Goal: Communication & Community: Ask a question

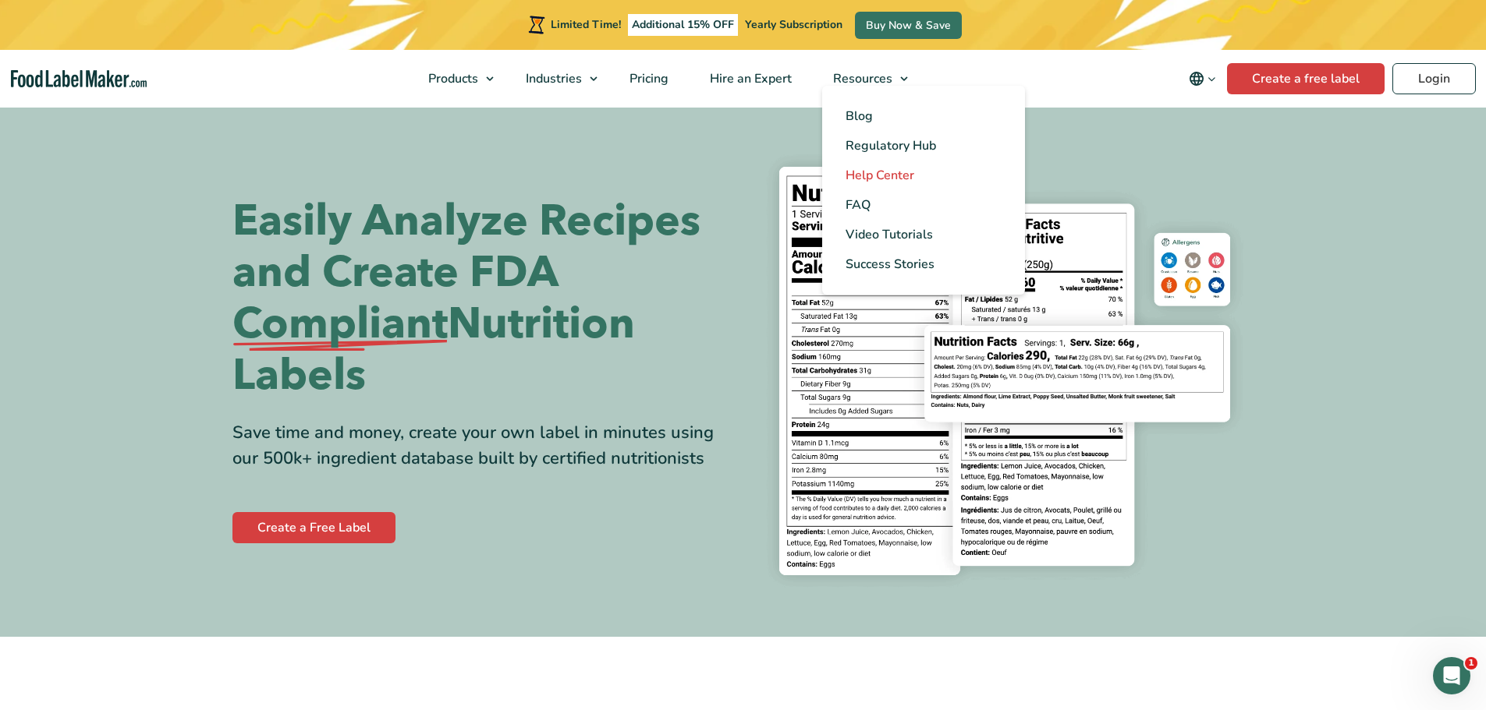
click at [877, 176] on span "Help Center" at bounding box center [879, 175] width 69 height 17
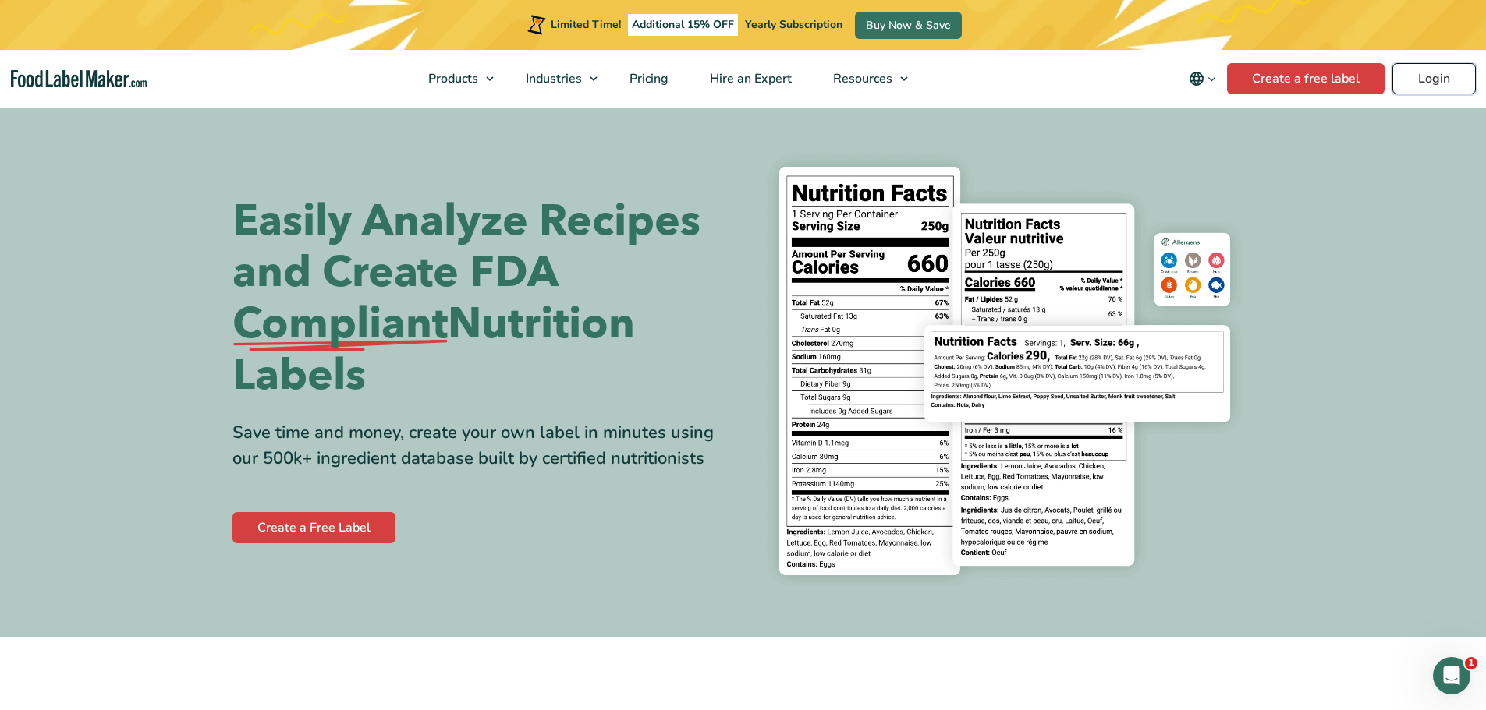
click at [1433, 70] on link "Login" at bounding box center [1433, 78] width 83 height 31
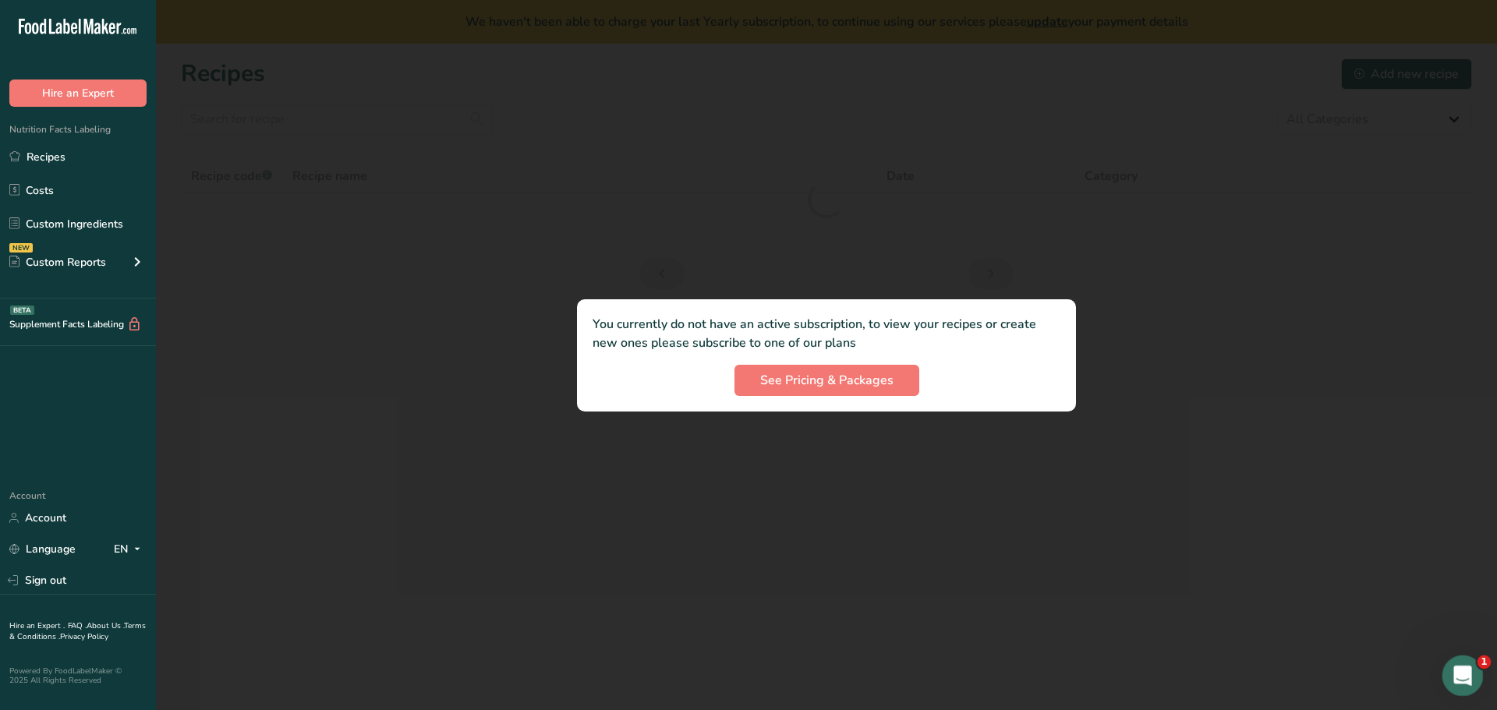
click at [1462, 671] on icon "Open Intercom Messenger" at bounding box center [1461, 674] width 26 height 26
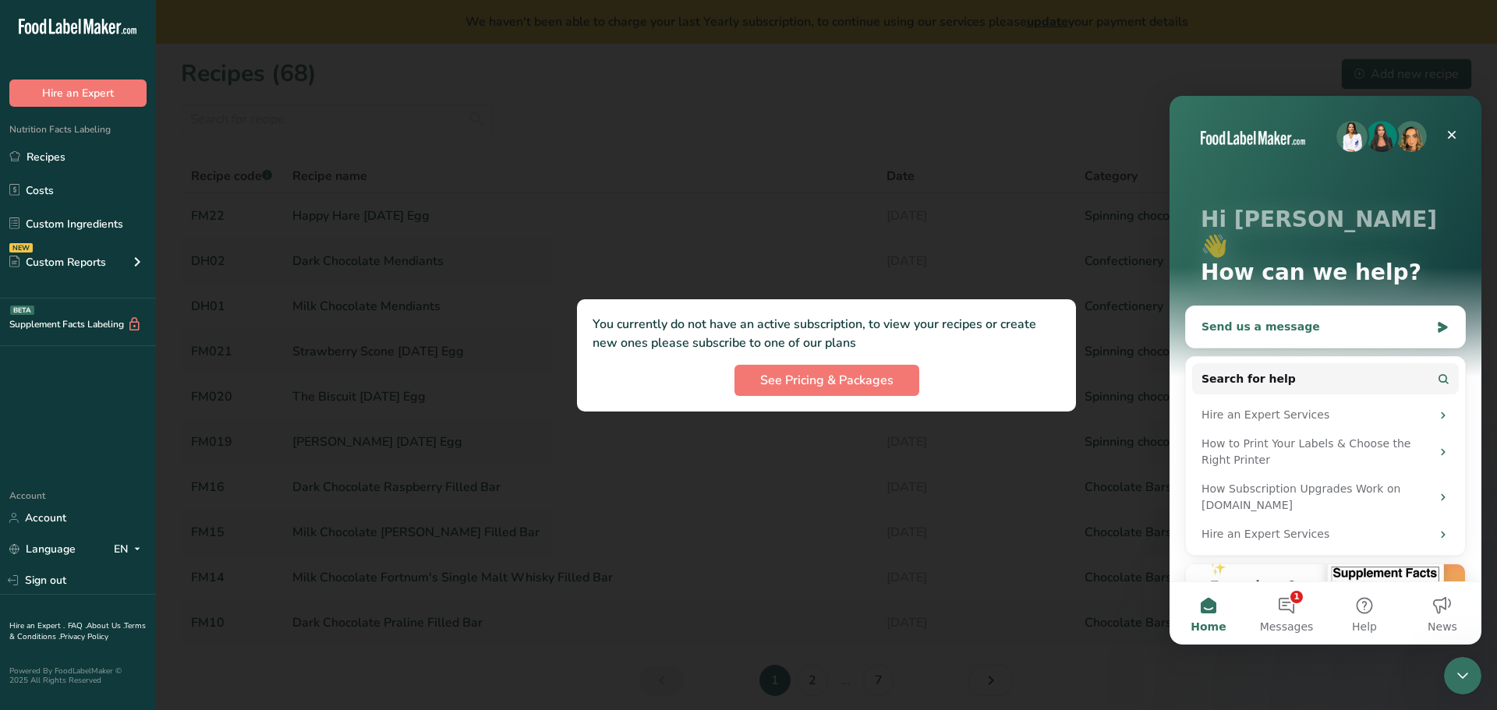
click at [1297, 319] on div "Send us a message" at bounding box center [1316, 327] width 228 height 16
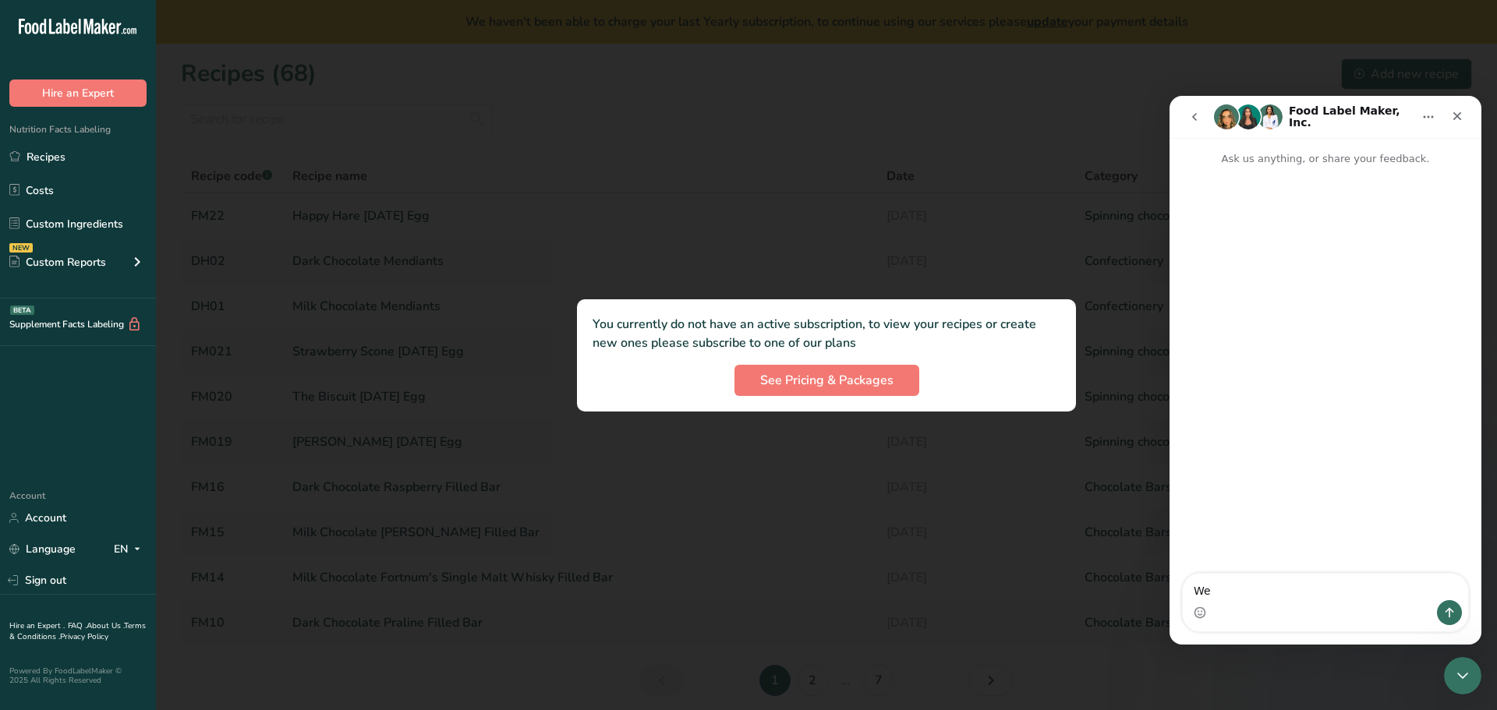
type textarea "W"
type textarea "O"
click at [1280, 593] on textarea "We no longer haev an active subscription" at bounding box center [1325, 587] width 285 height 27
click at [1410, 590] on textarea "We no longer have an active subscription" at bounding box center [1325, 587] width 285 height 27
type textarea "W"
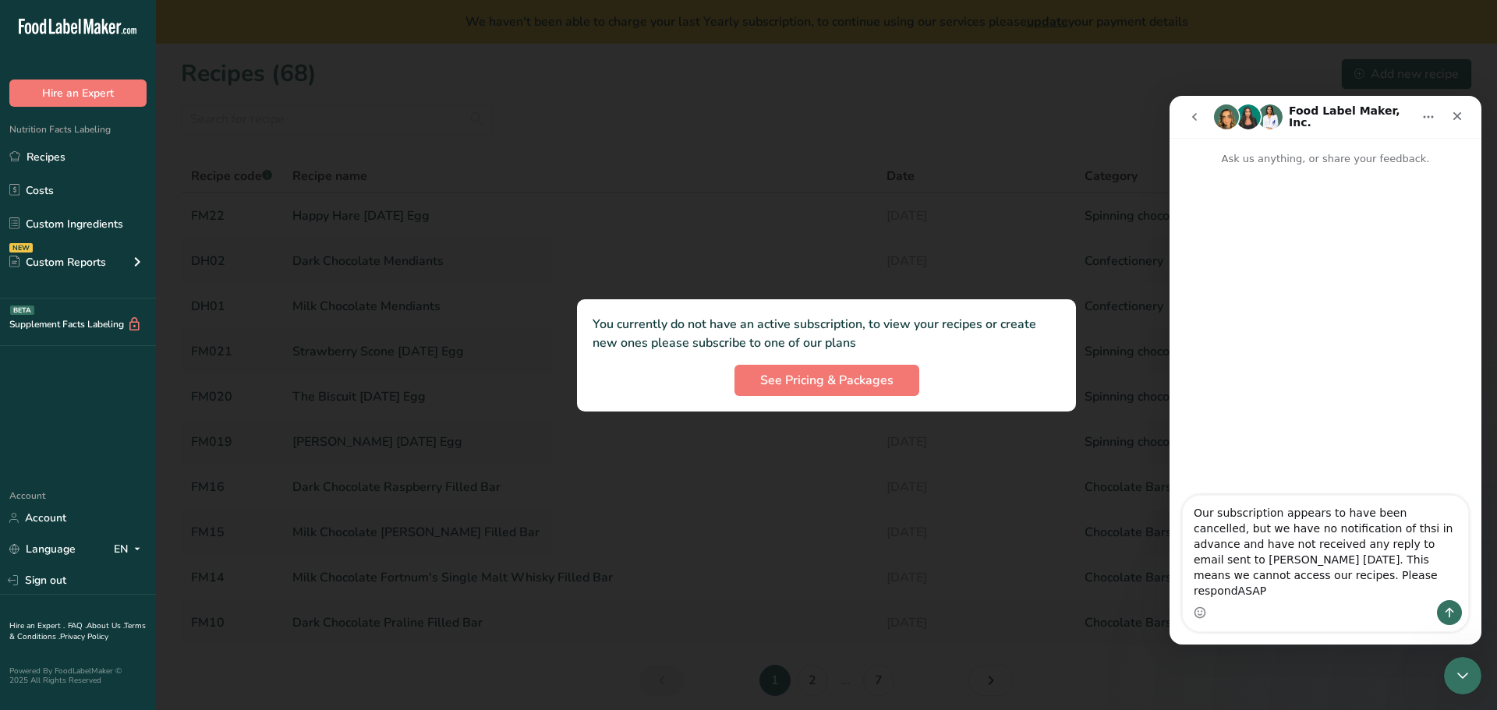
click at [1233, 584] on textarea "Our subscription appears to have been cancelled, but we have no notification of…" at bounding box center [1325, 548] width 285 height 104
click at [1255, 592] on textarea "Our subscription appears to have been cancelled, but we have no notification of…" at bounding box center [1325, 548] width 285 height 104
click at [1366, 575] on textarea "Our subscription appears to have been cancelled, but we have no notification of…" at bounding box center [1325, 548] width 285 height 104
click at [1428, 572] on textarea "Our subscription appears to have been cancelled, but we have no notification of…" at bounding box center [1325, 548] width 285 height 104
click at [1355, 588] on textarea "Our subscription appears to have been cancelled, but we have no notification of…" at bounding box center [1325, 548] width 285 height 104
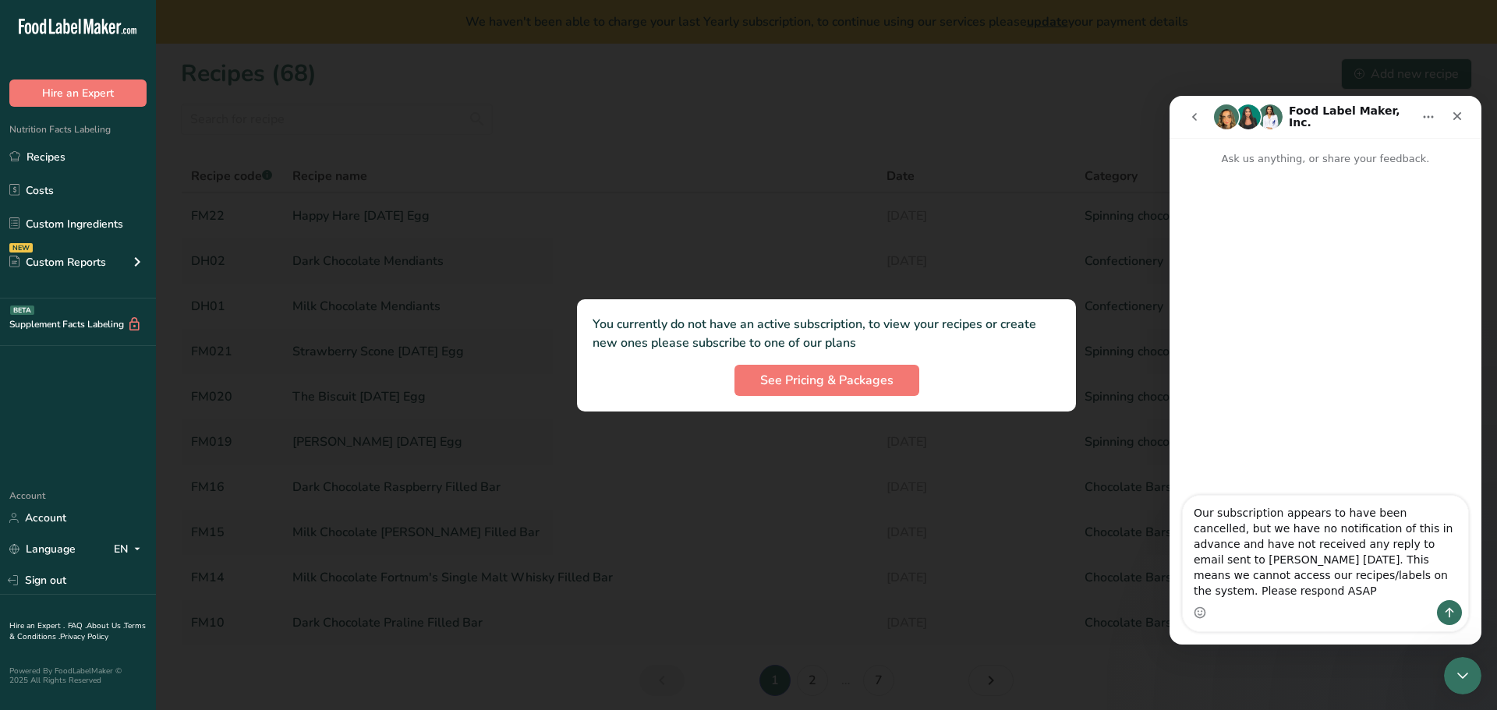
drag, startPoint x: 1350, startPoint y: 591, endPoint x: 1234, endPoint y: 588, distance: 115.5
click at [1234, 588] on textarea "Our subscription appears to have been cancelled, but we have no notification of…" at bounding box center [1325, 548] width 285 height 104
click at [1371, 587] on textarea "Our subscription appears to have been cancelled, but we have no notification of…" at bounding box center [1325, 548] width 285 height 104
click at [1362, 589] on textarea "Our subscription appears to have been cancelled, but we have no notification of…" at bounding box center [1325, 548] width 285 height 104
click at [1435, 557] on textarea "Our subscription appears to have been cancelled, but we have no notification of…" at bounding box center [1325, 548] width 285 height 104
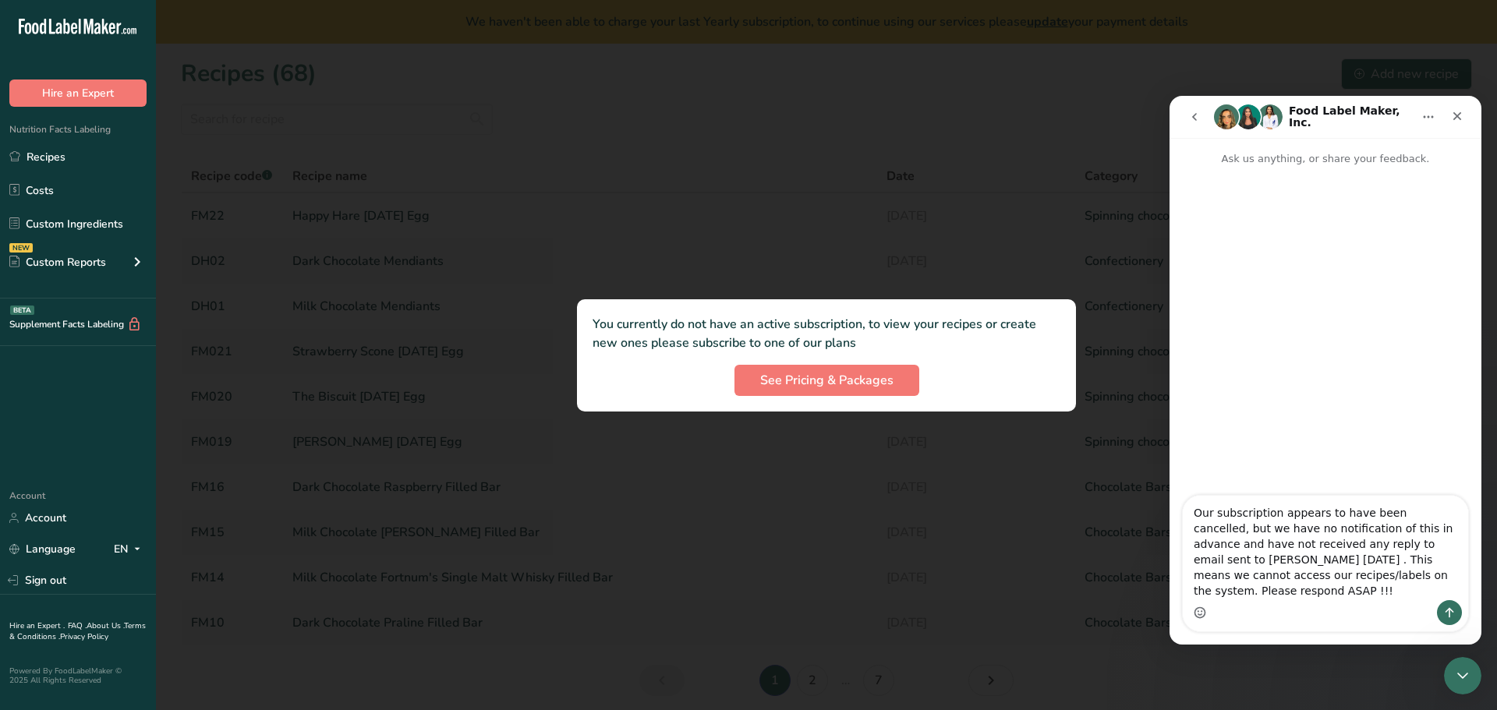
type textarea "Our subscription appears to have been cancelled, but we have no notification of…"
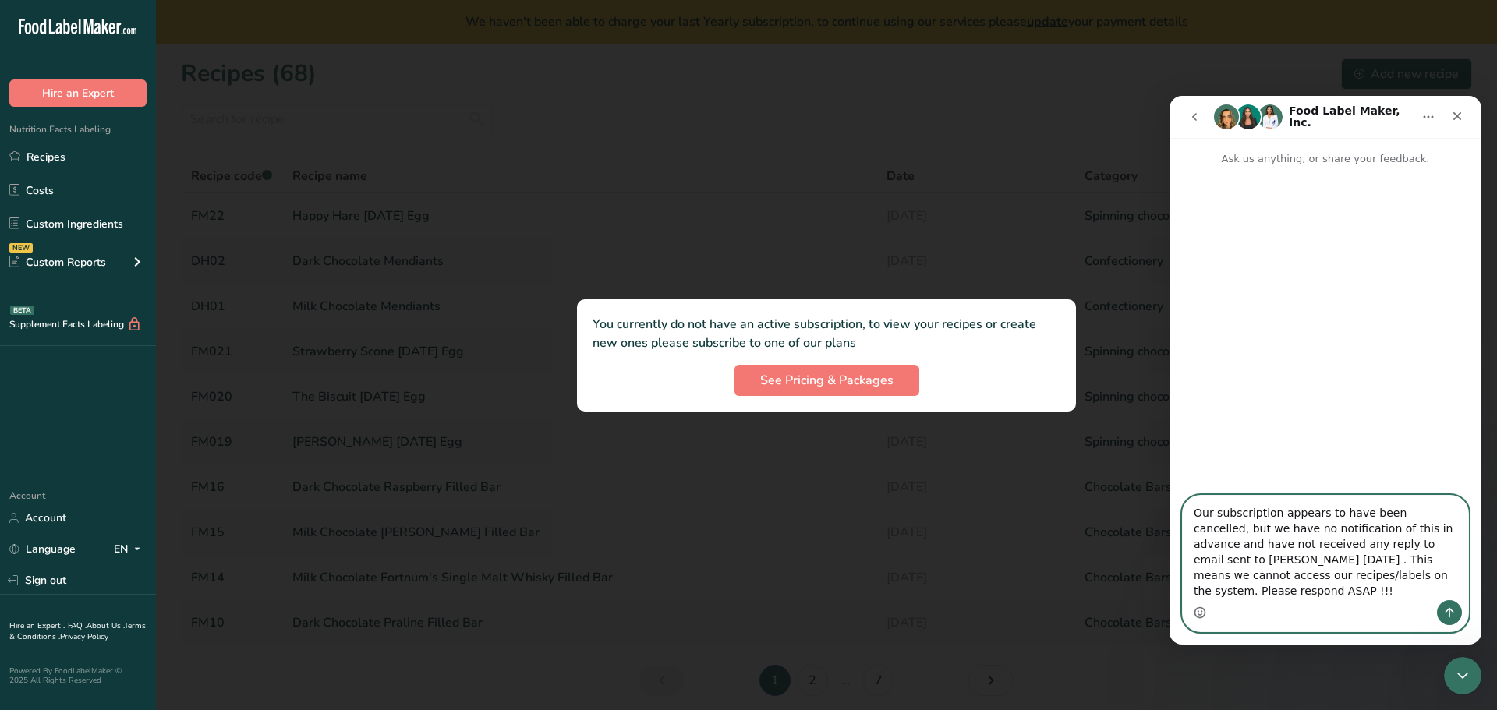
click at [1205, 615] on circle "Emoji picker" at bounding box center [1200, 612] width 10 height 10
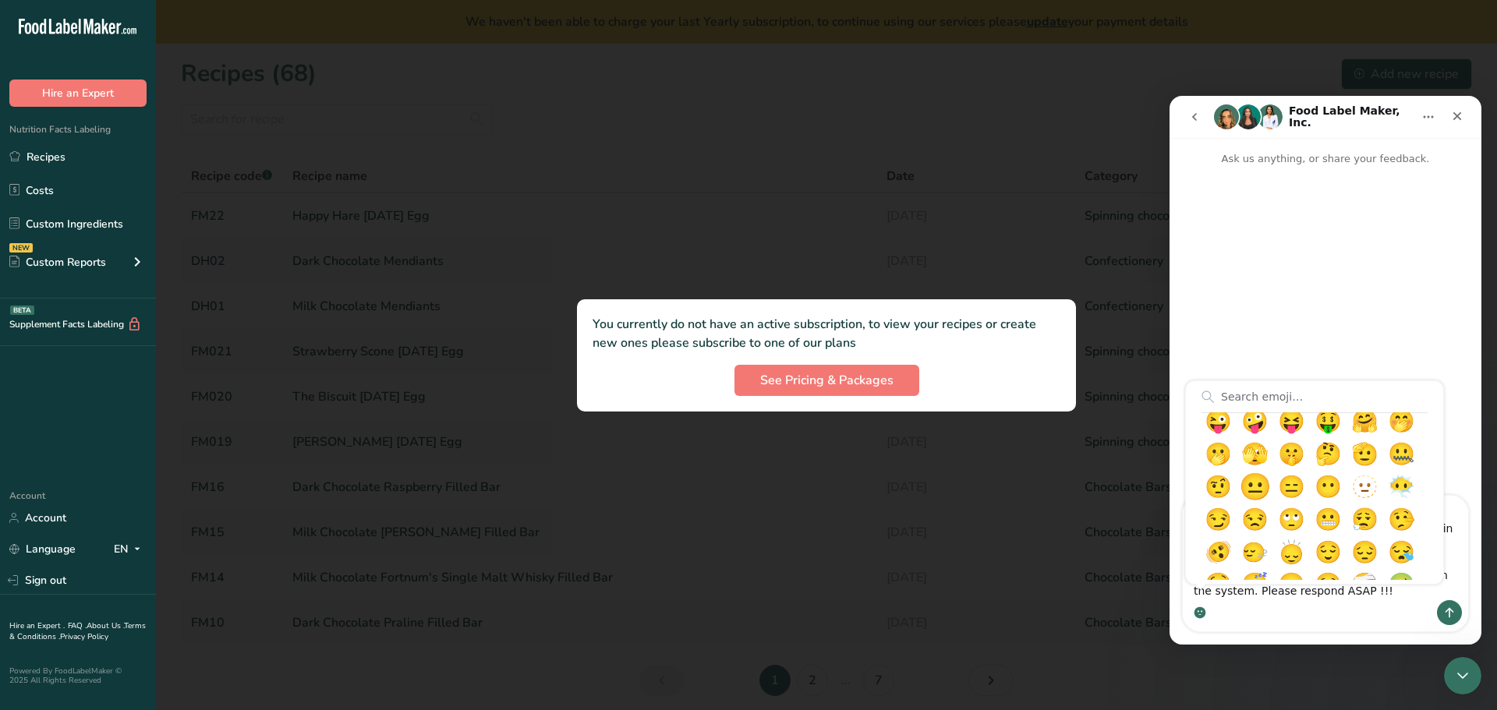
scroll to position [312, 0]
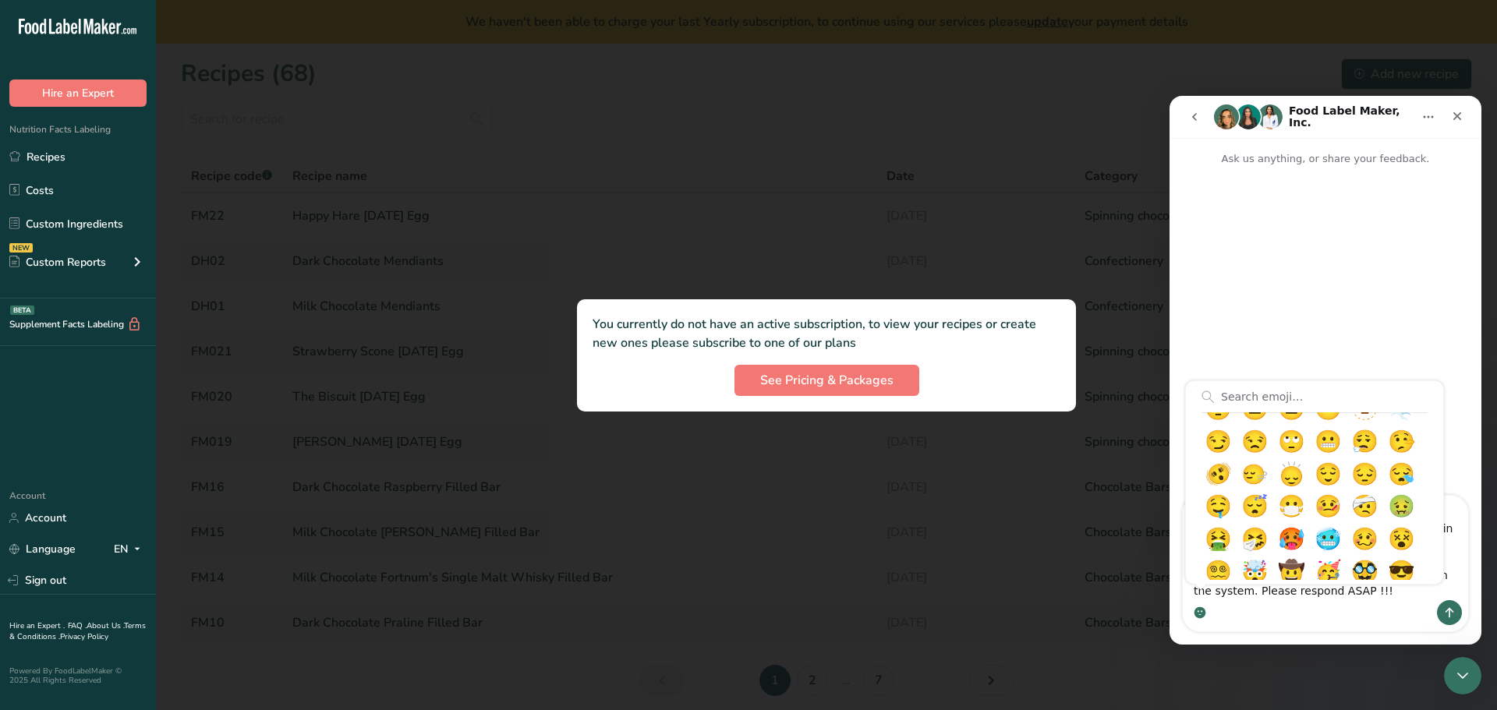
click at [1326, 603] on div "Frequently used 👍 👎 😭 😕 😐 😊 😍 😀 😃 😄 😁 😆 😅 🤣 😂 🙂 🙃 🫠 😉 😊 😇 🥰 😍 🤩 😘 😗 😚 😙 🥲 😋 😛 😜…" at bounding box center [1325, 612] width 285 height 25
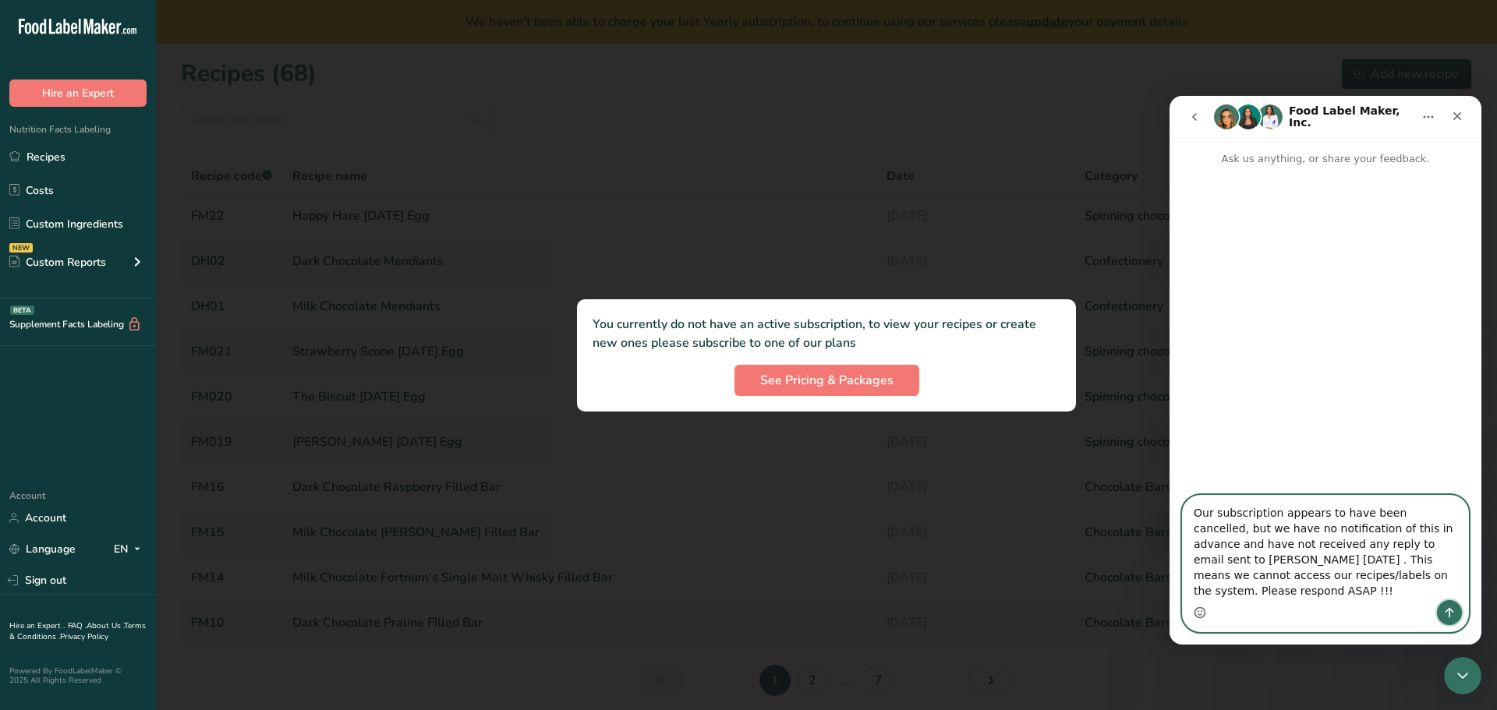
click at [1446, 611] on icon "Send a message…" at bounding box center [1449, 613] width 12 height 12
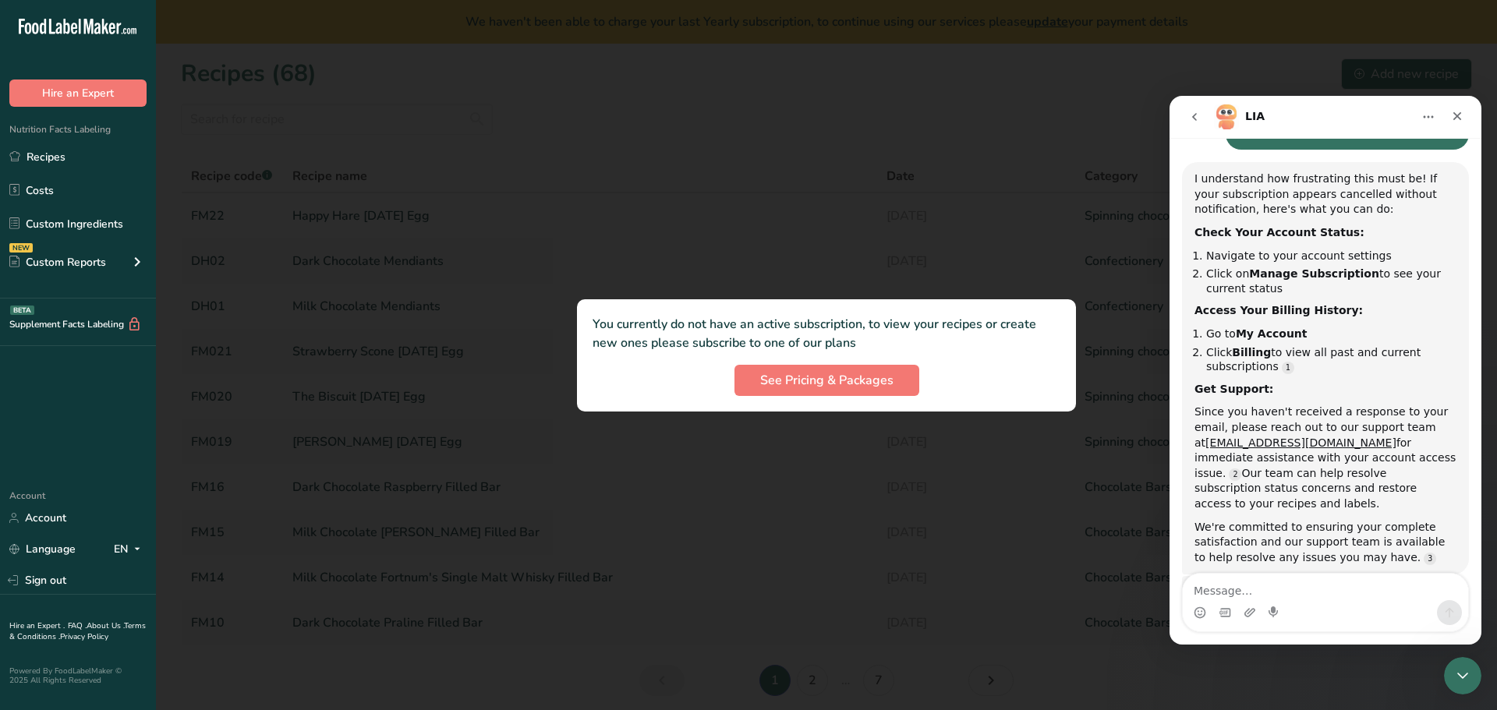
scroll to position [161, 0]
